Goal: Information Seeking & Learning: Learn about a topic

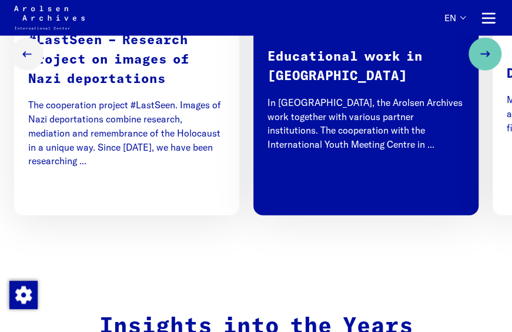
scroll to position [855, 0]
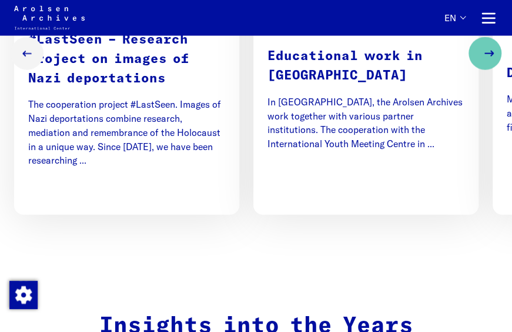
click at [475, 67] on button "Next slide" at bounding box center [484, 53] width 33 height 33
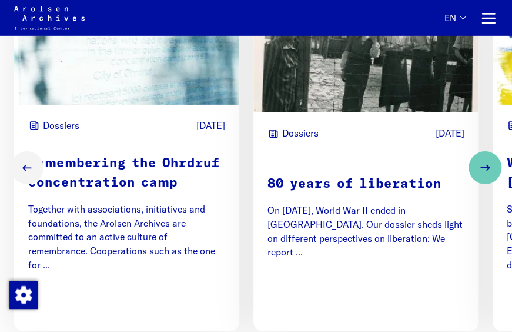
scroll to position [1261, 0]
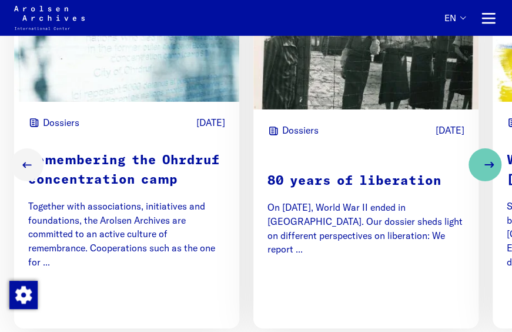
click at [495, 158] on icon "Next slide" at bounding box center [489, 165] width 14 height 14
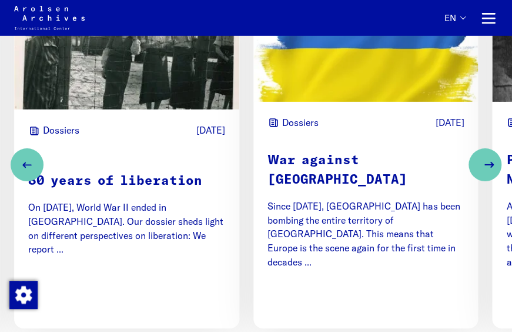
click at [495, 158] on icon "Next slide" at bounding box center [489, 165] width 14 height 14
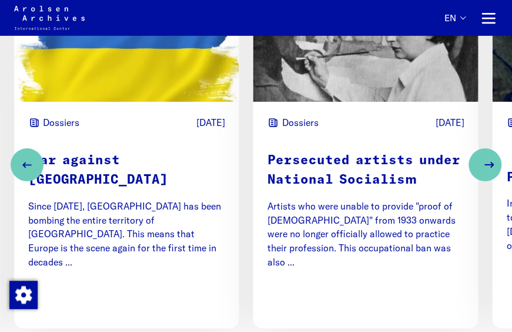
click at [495, 158] on icon "Next slide" at bounding box center [489, 165] width 14 height 14
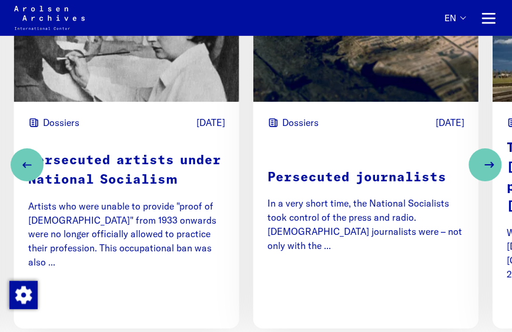
click at [495, 158] on icon "Next slide" at bounding box center [489, 165] width 14 height 14
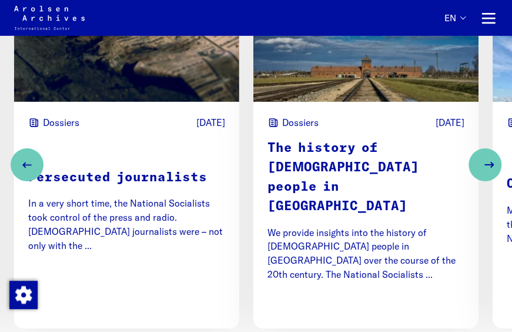
click at [495, 158] on icon "Next slide" at bounding box center [489, 165] width 14 height 14
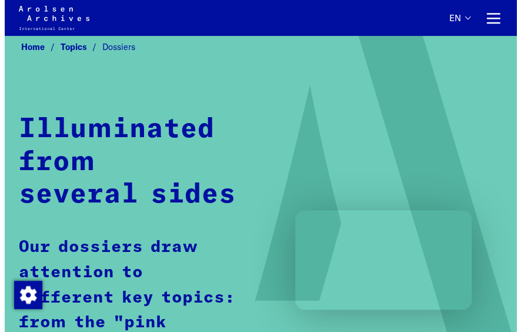
scroll to position [27, 0]
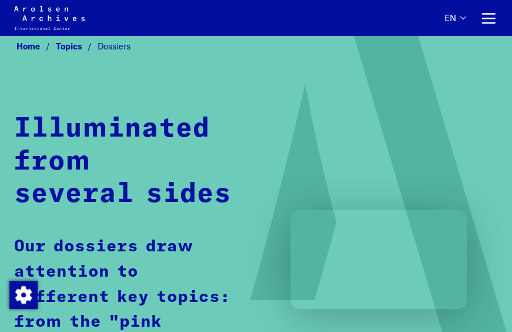
click at [495, 15] on button "Main navigation" at bounding box center [488, 18] width 19 height 19
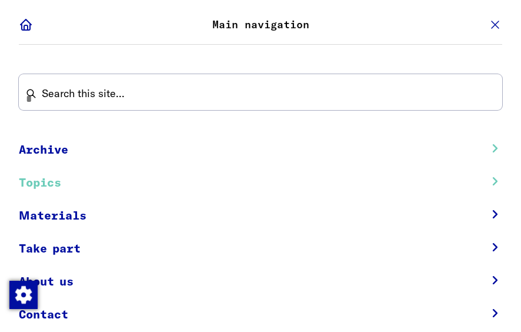
click at [486, 147] on link "Archive Submenu" at bounding box center [490, 150] width 41 height 32
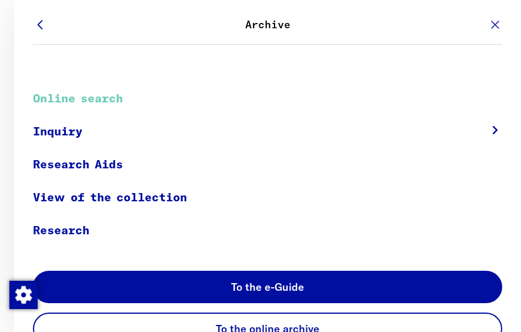
click at [79, 93] on link "Online search" at bounding box center [267, 98] width 469 height 33
